Goal: Find specific page/section: Find specific page/section

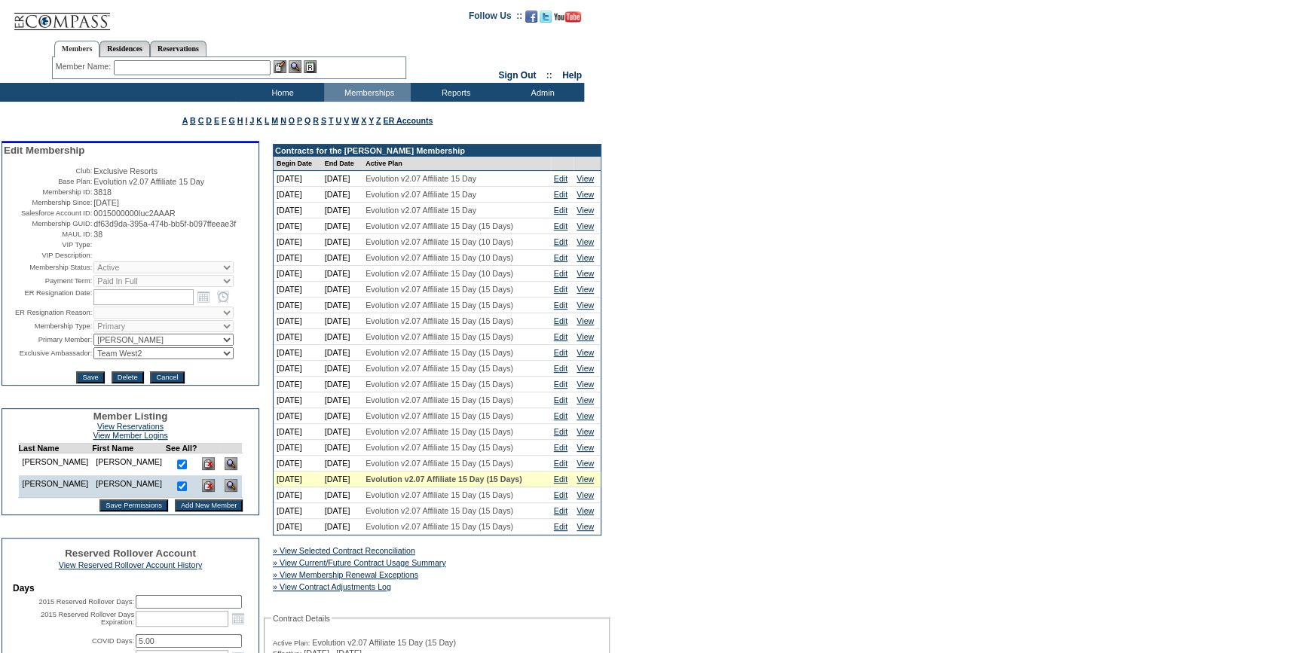
click at [121, 62] on input "text" at bounding box center [192, 67] width 157 height 15
paste input "[EMAIL_ADDRESS][DOMAIN_NAME]"
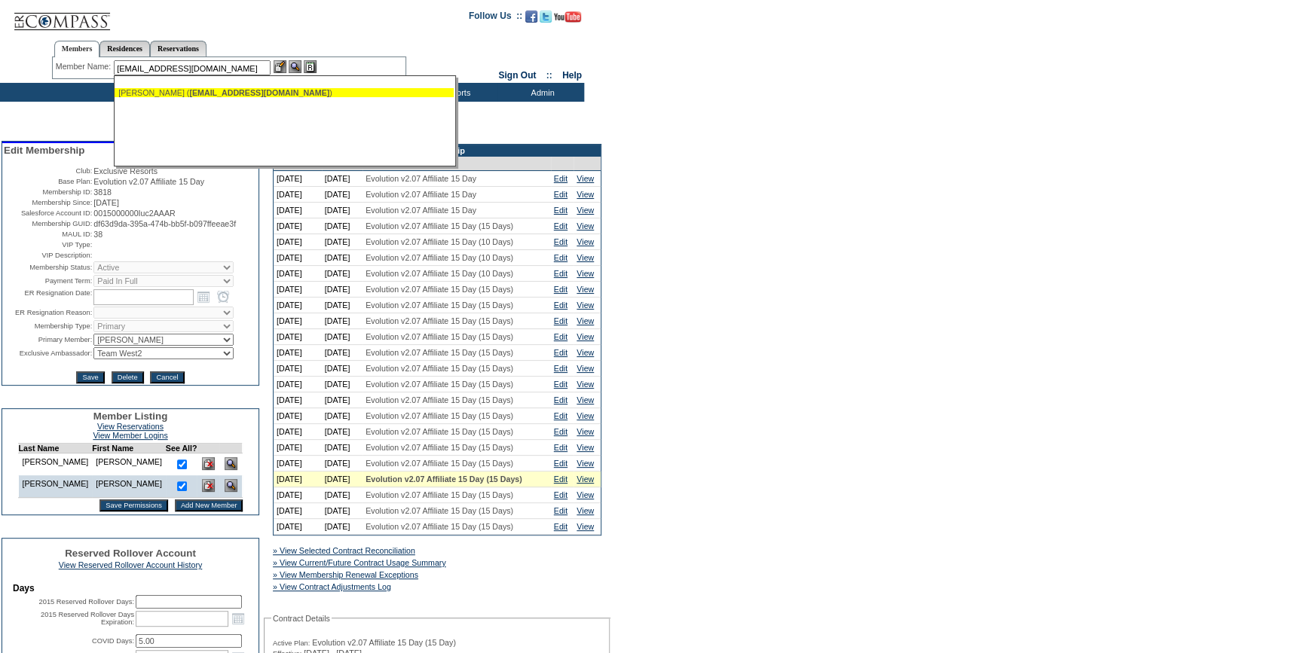
click at [166, 96] on div "[PERSON_NAME] ( [EMAIL_ADDRESS][DOMAIN_NAME] )" at bounding box center [284, 92] width 332 height 9
type input "[PERSON_NAME] ([EMAIL_ADDRESS][DOMAIN_NAME])"
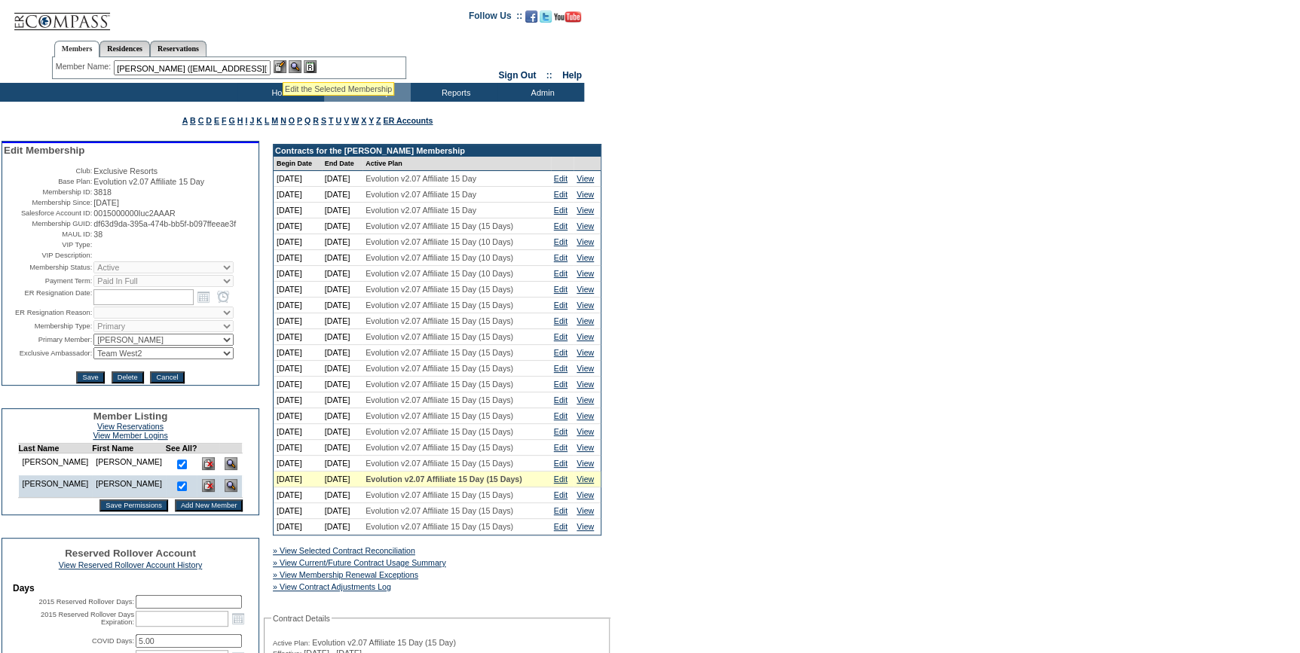
click at [283, 64] on img at bounding box center [280, 66] width 13 height 13
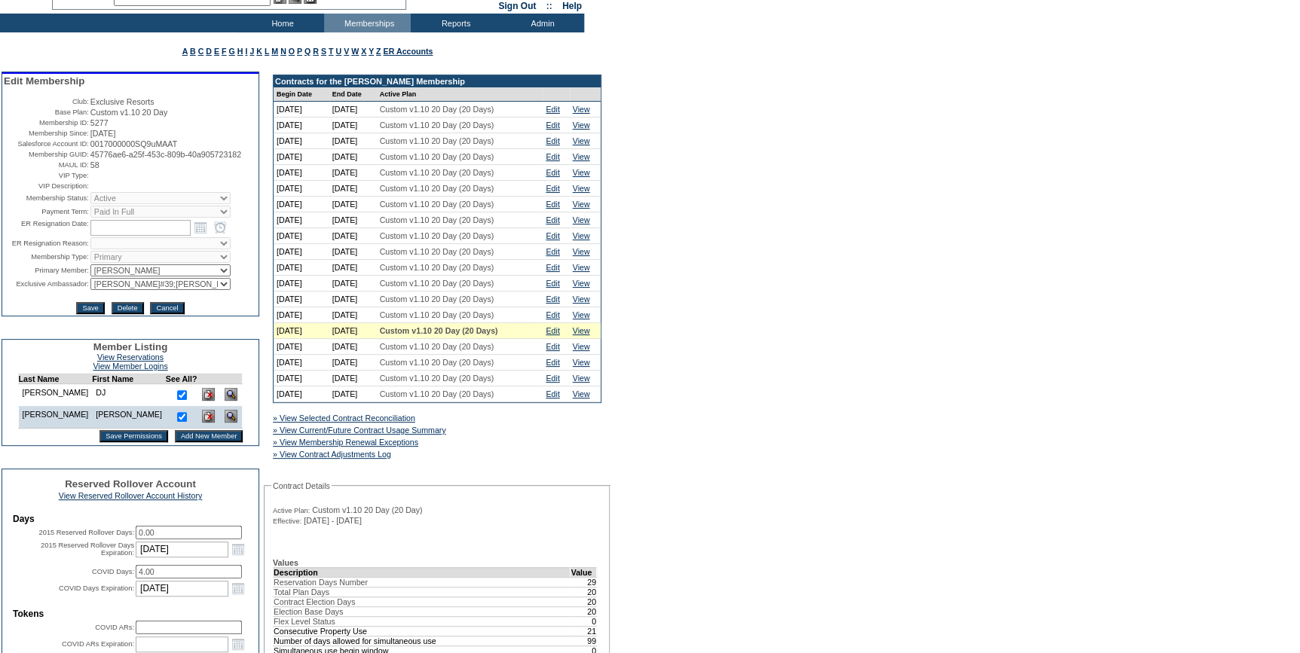
scroll to position [68, 0]
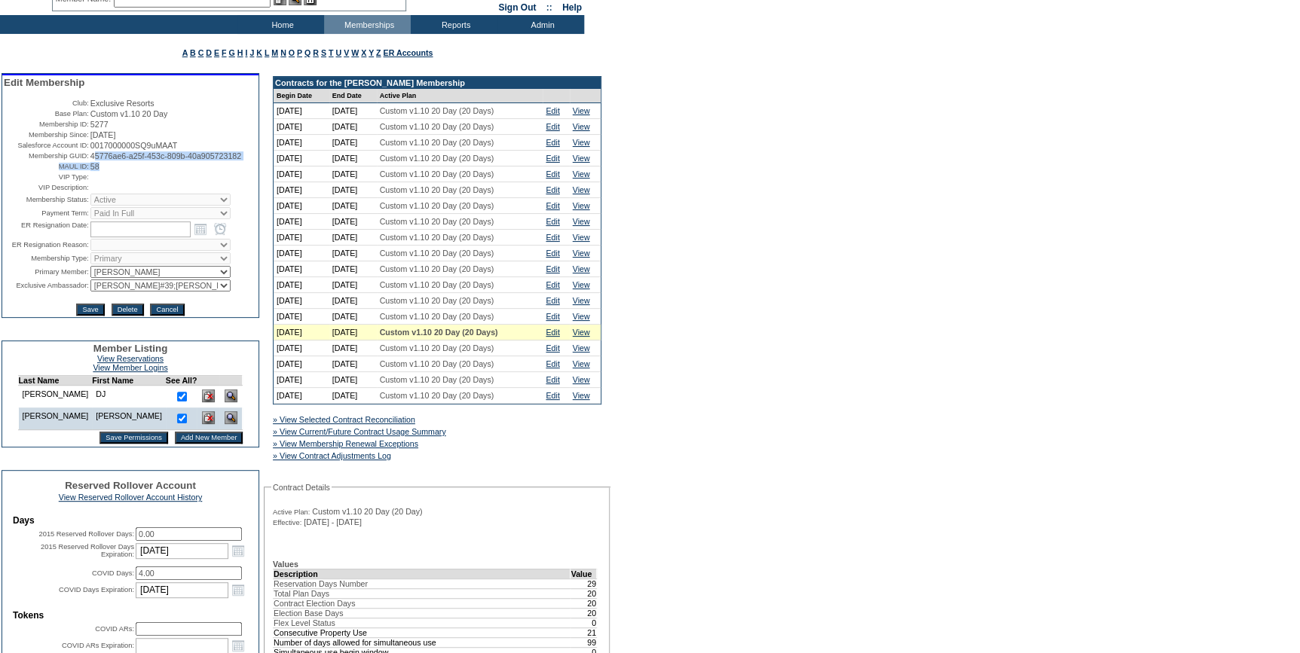
drag, startPoint x: 154, startPoint y: 176, endPoint x: 90, endPoint y: 157, distance: 67.7
click at [90, 157] on tbody "Edit Membership Club: Exclusive Resorts Base Plan: Custom v1.10 20 Day Membersh…" at bounding box center [130, 196] width 253 height 239
drag, startPoint x: 90, startPoint y: 157, endPoint x: 159, endPoint y: 182, distance: 73.9
click at [159, 171] on td "58" at bounding box center [173, 166] width 167 height 9
drag, startPoint x: 160, startPoint y: 171, endPoint x: 87, endPoint y: 157, distance: 74.5
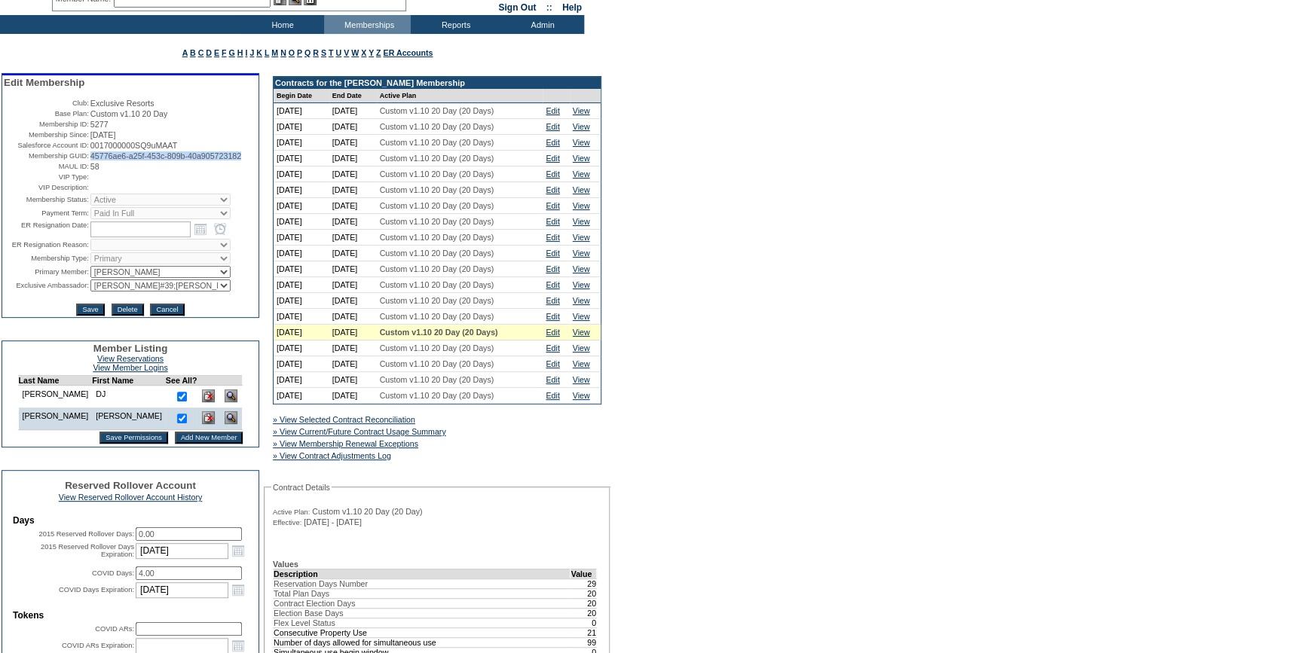
click at [90, 157] on td "45776ae6-a25f-453c-809b-40a905723182" at bounding box center [173, 155] width 167 height 9
copy span "45776ae6-a25f-453c-809b-40a905723182"
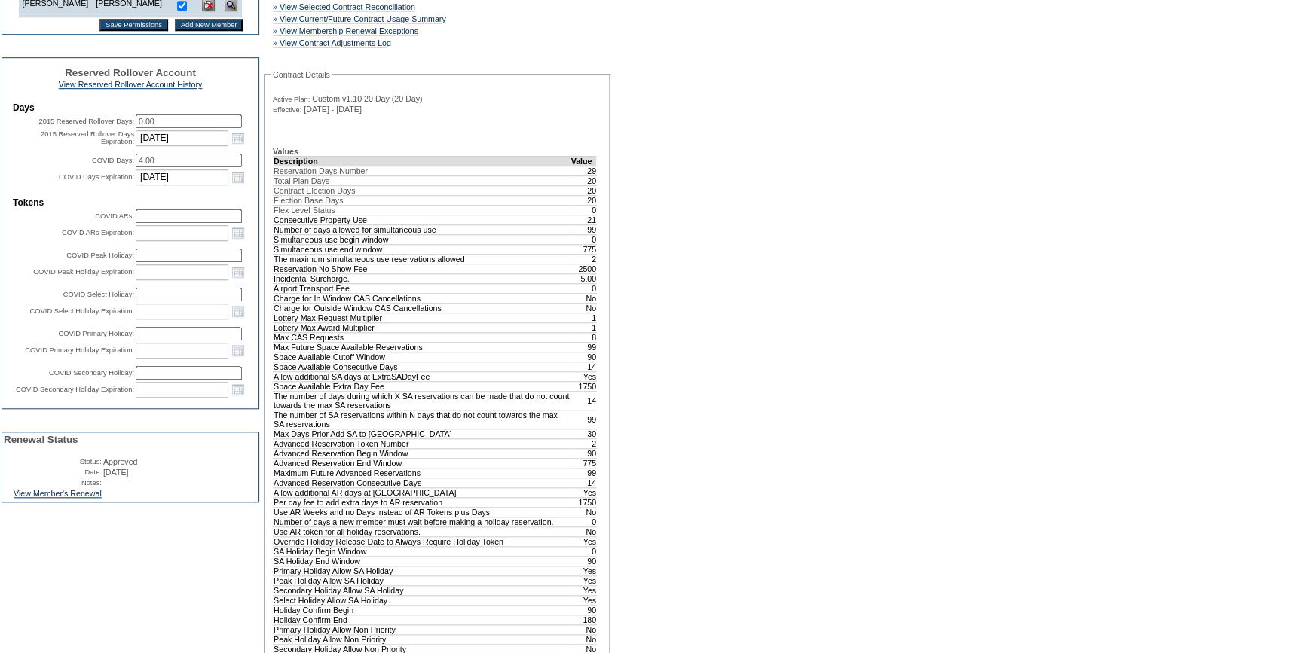
scroll to position [548, 0]
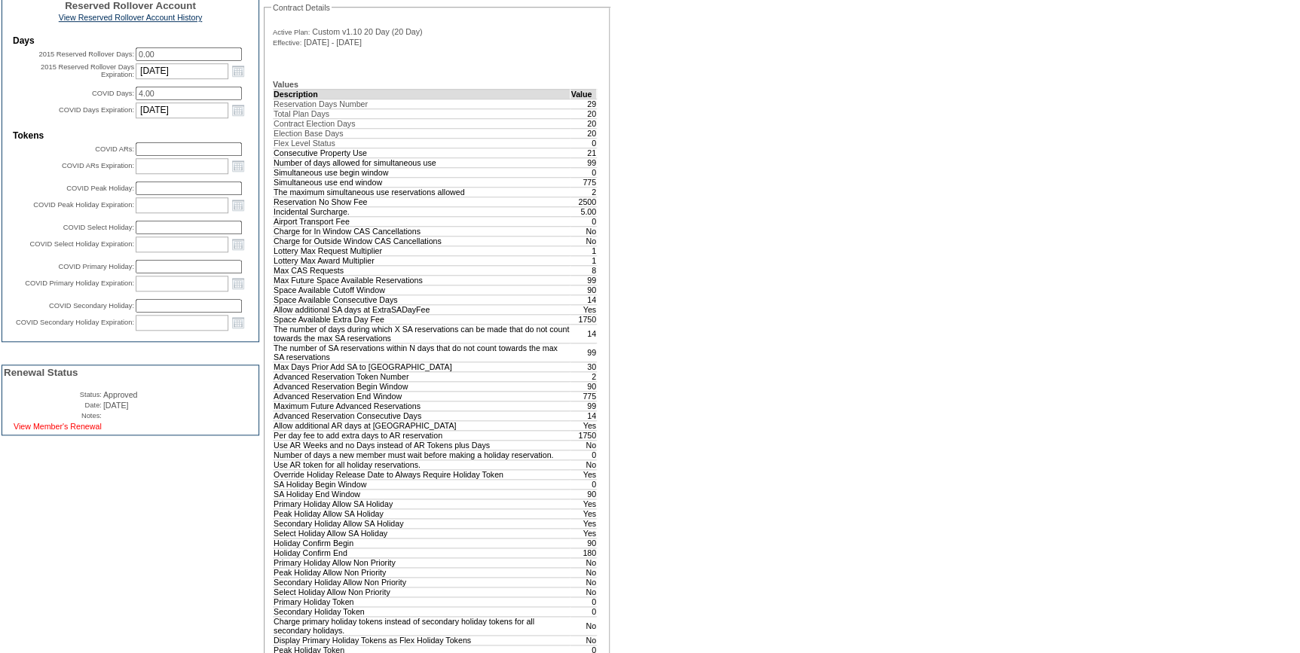
click at [75, 431] on link "View Member's Renewal" at bounding box center [58, 426] width 88 height 9
